Goal: Task Accomplishment & Management: Use online tool/utility

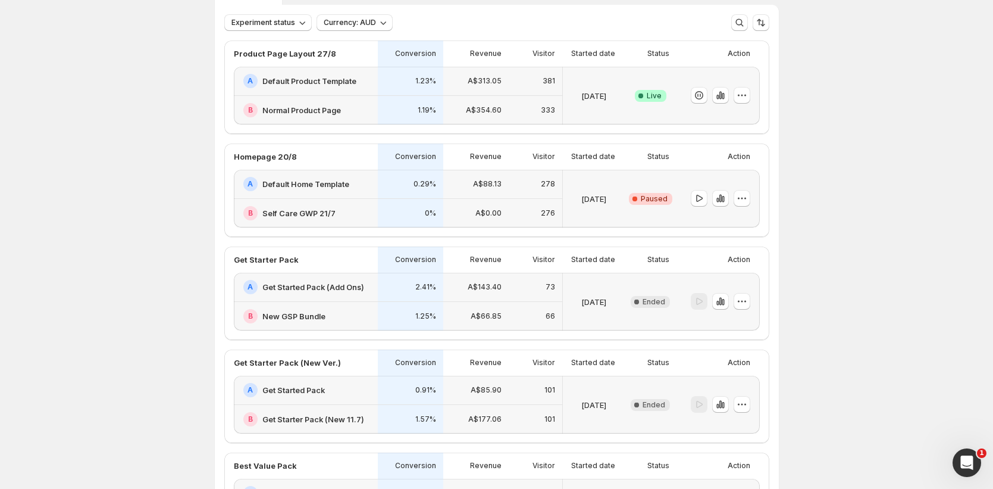
scroll to position [65, 0]
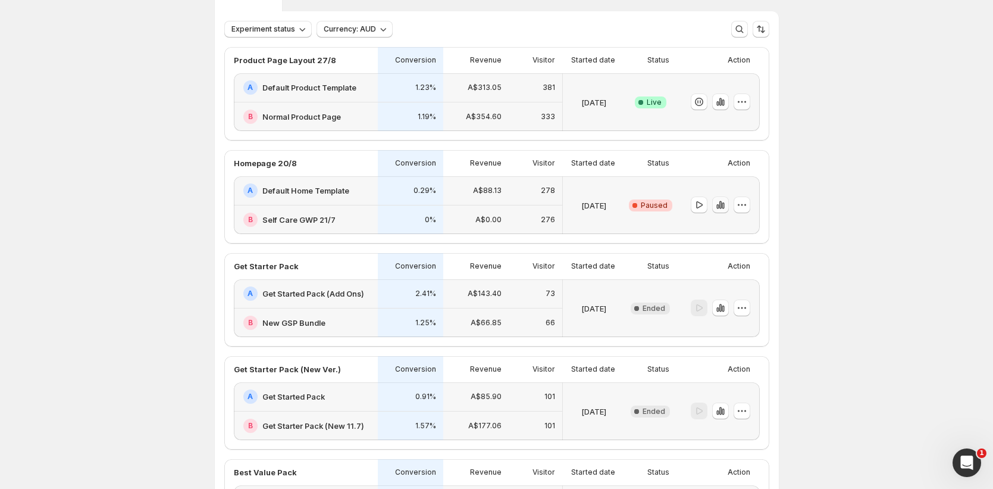
click at [721, 203] on icon "button" at bounding box center [720, 205] width 2 height 8
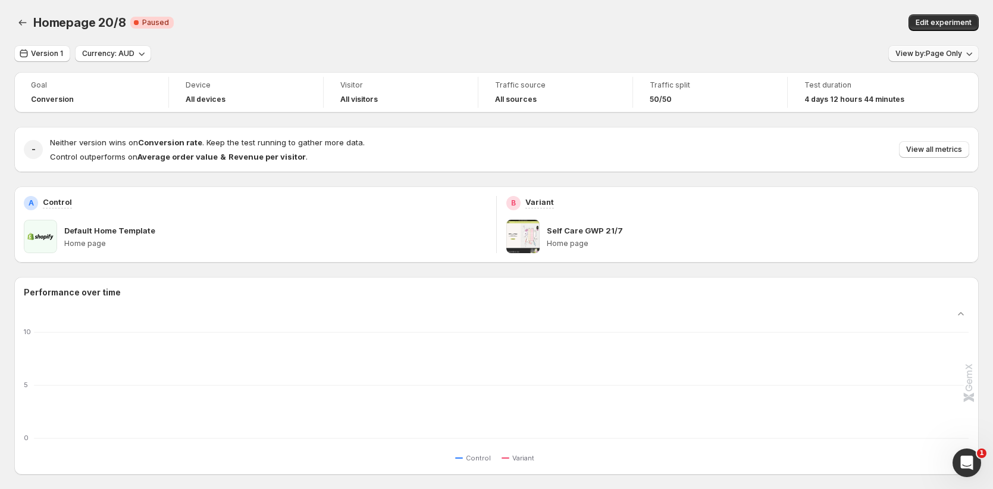
click at [959, 52] on span "View by: Page Only" at bounding box center [929, 54] width 67 height 10
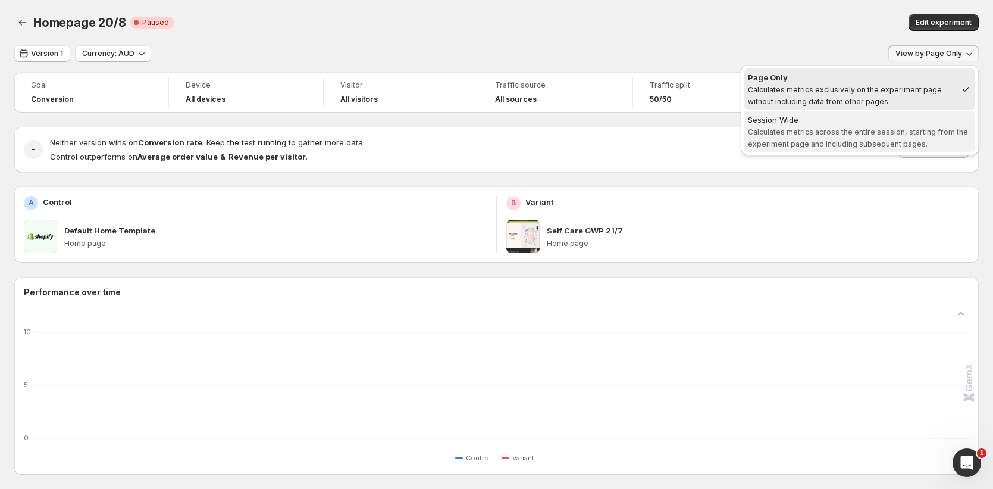
click at [853, 132] on span "Calculates metrics across the entire session, starting from the experiment page…" at bounding box center [858, 137] width 220 height 21
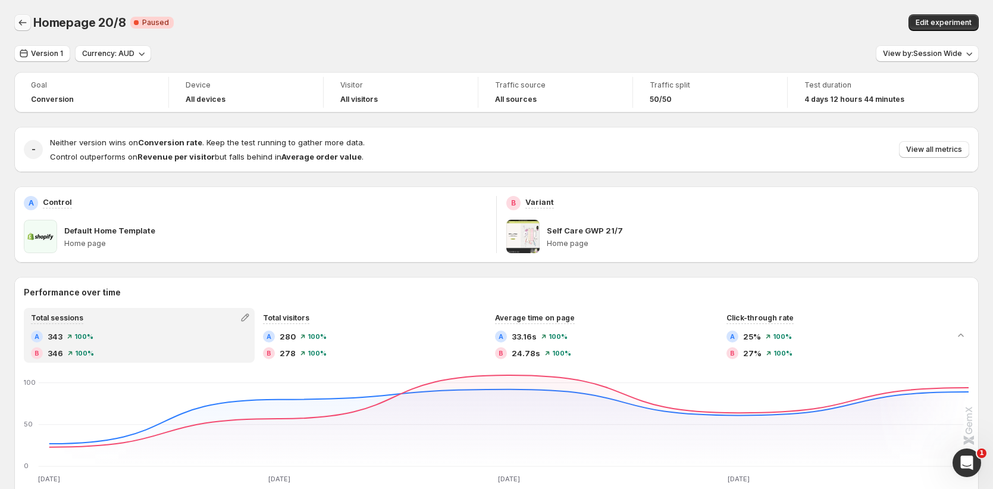
click at [28, 23] on icon "Back" at bounding box center [23, 23] width 12 height 12
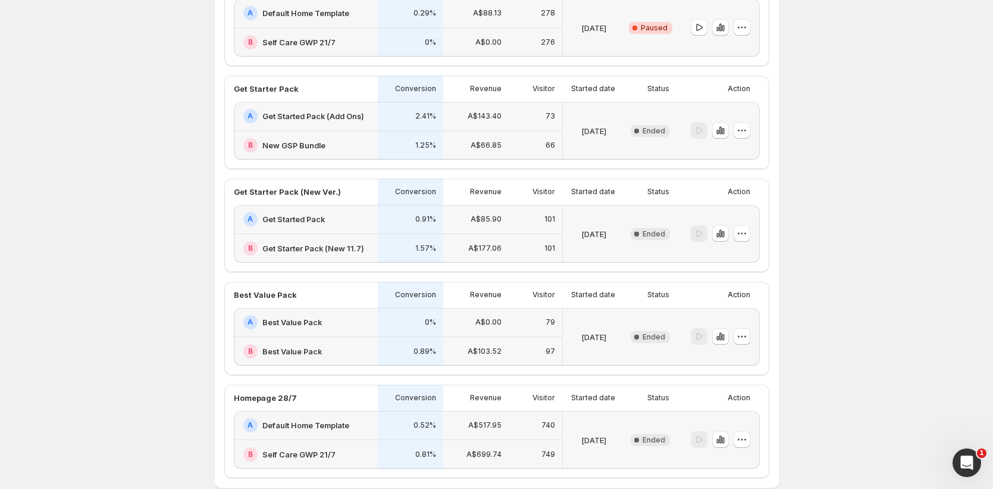
scroll to position [307, 0]
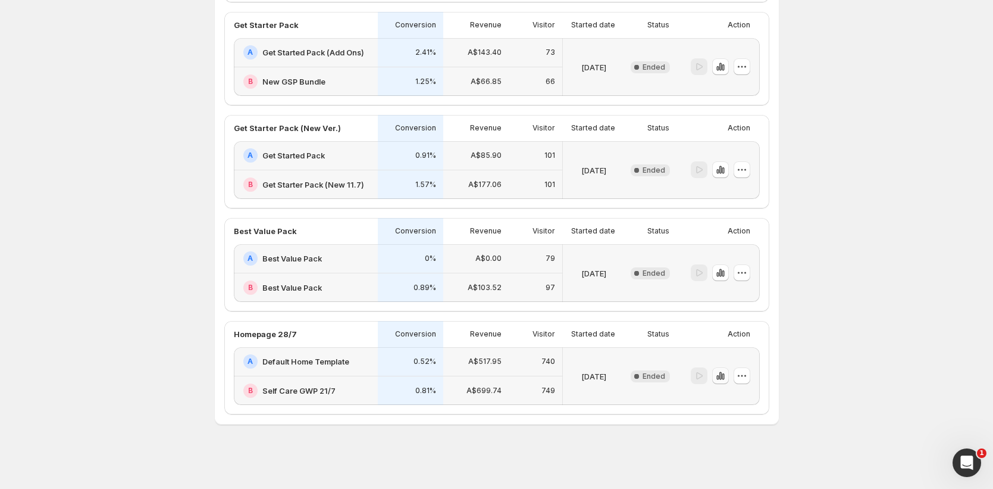
click at [724, 378] on icon "button" at bounding box center [723, 376] width 2 height 7
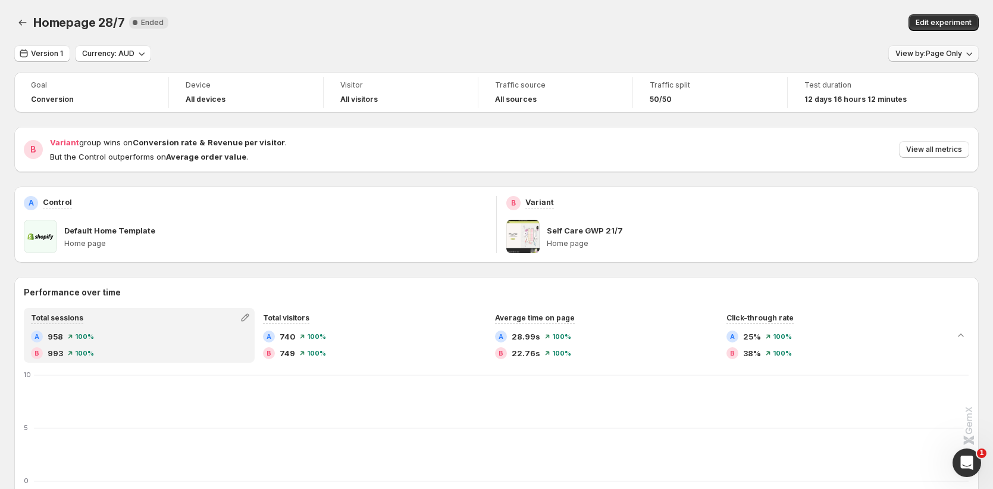
click at [950, 51] on span "View by: Page Only" at bounding box center [929, 54] width 67 height 10
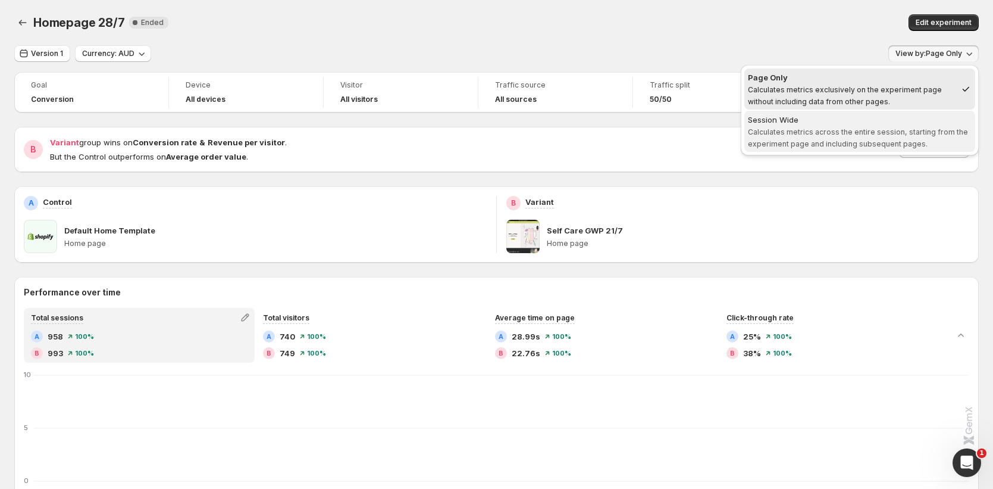
click at [852, 136] on span "Session Wide Calculates metrics across the entire session, starting from the ex…" at bounding box center [860, 132] width 224 height 36
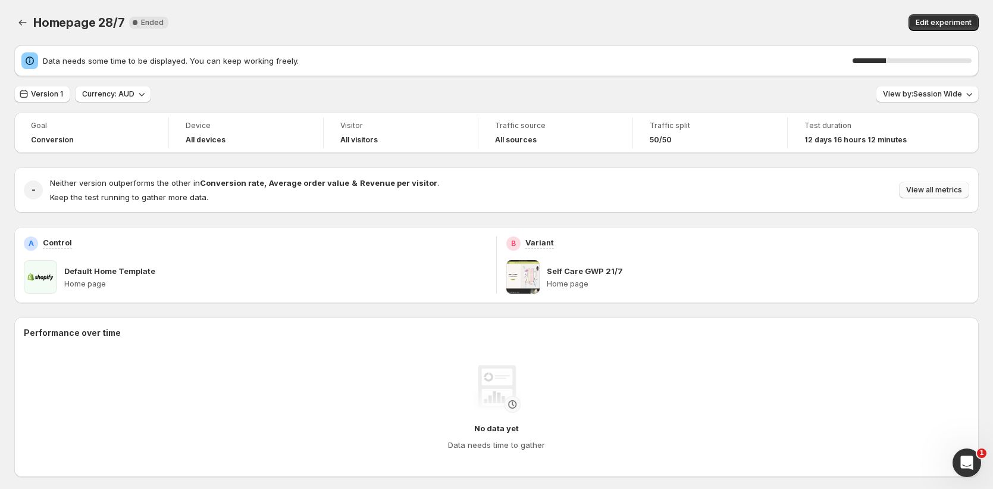
click at [955, 188] on span "View all metrics" at bounding box center [935, 190] width 56 height 10
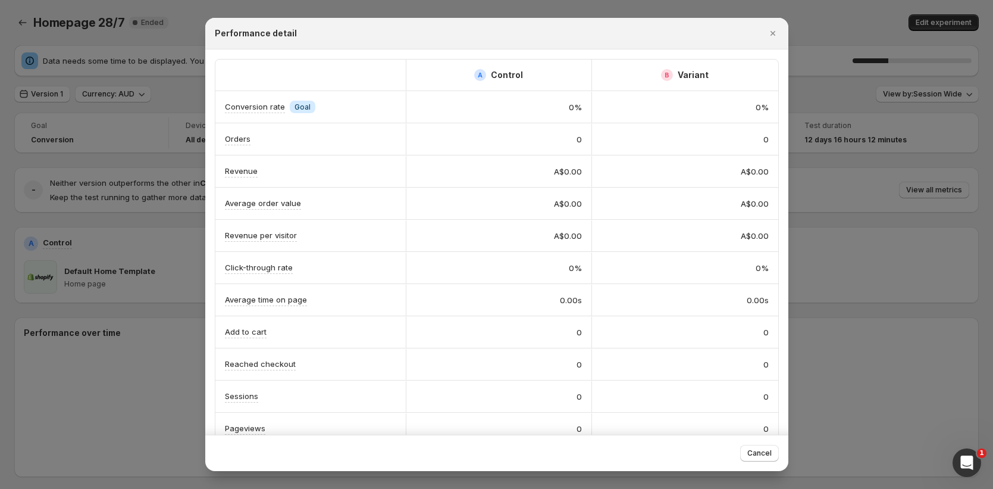
click at [952, 188] on div at bounding box center [496, 244] width 993 height 489
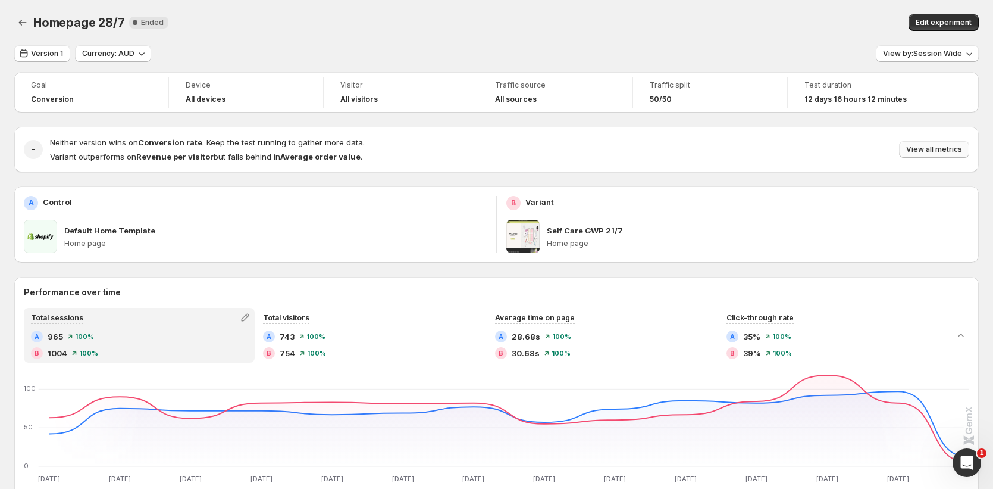
click at [940, 157] on button "View all metrics" at bounding box center [934, 149] width 70 height 17
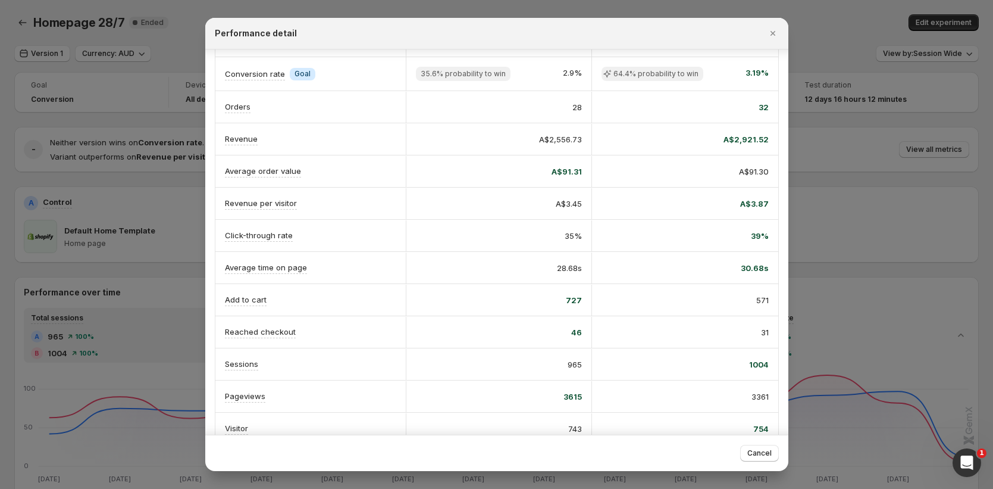
scroll to position [35, 0]
